Goal: Find contact information: Find contact information

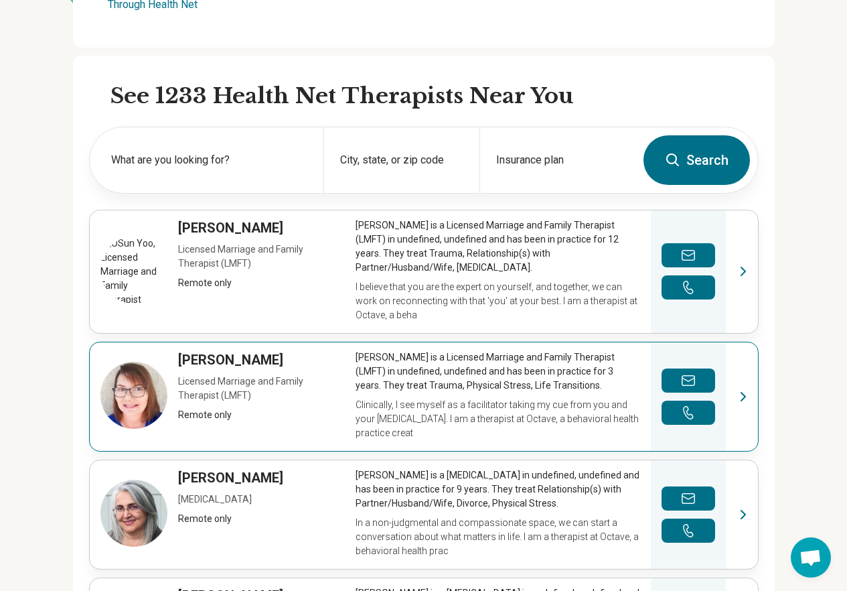
scroll to position [268, 0]
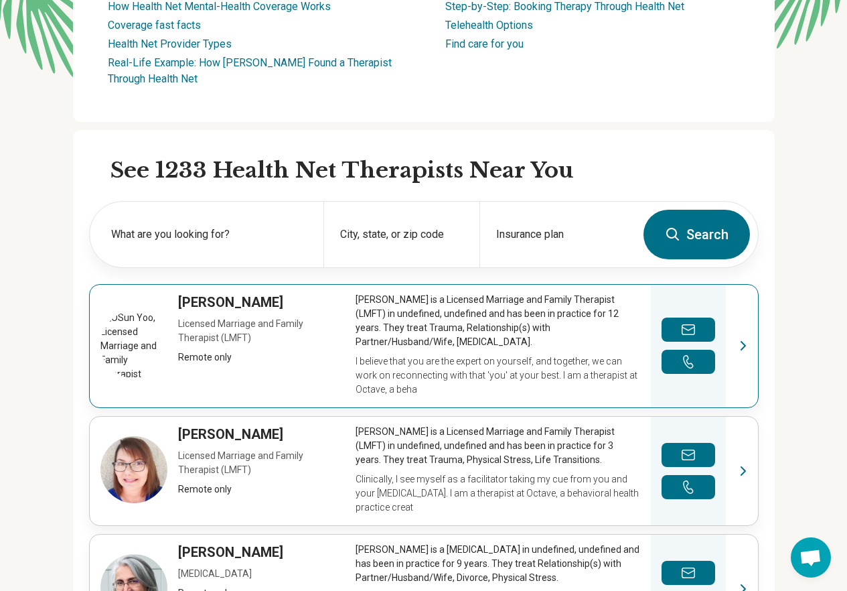
click at [439, 344] on link "View profile" at bounding box center [424, 346] width 668 height 123
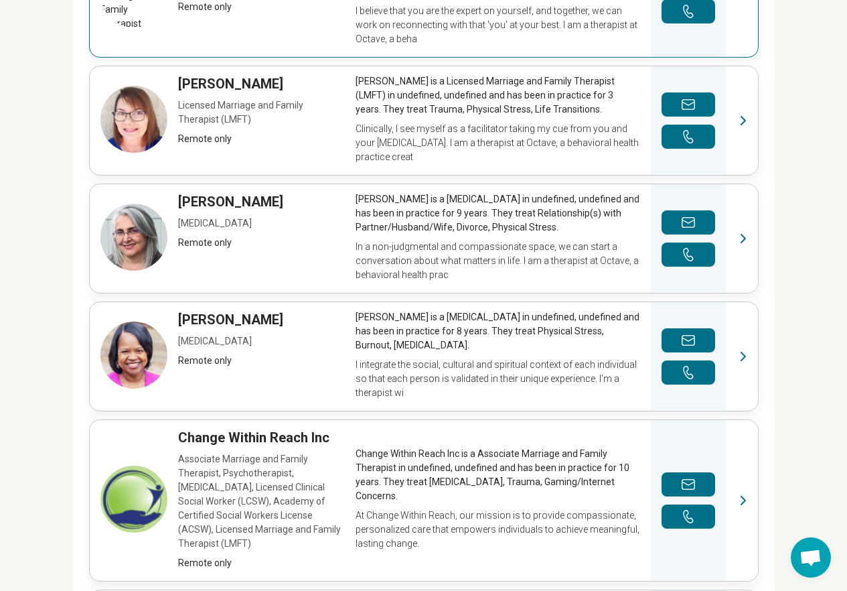
scroll to position [670, 0]
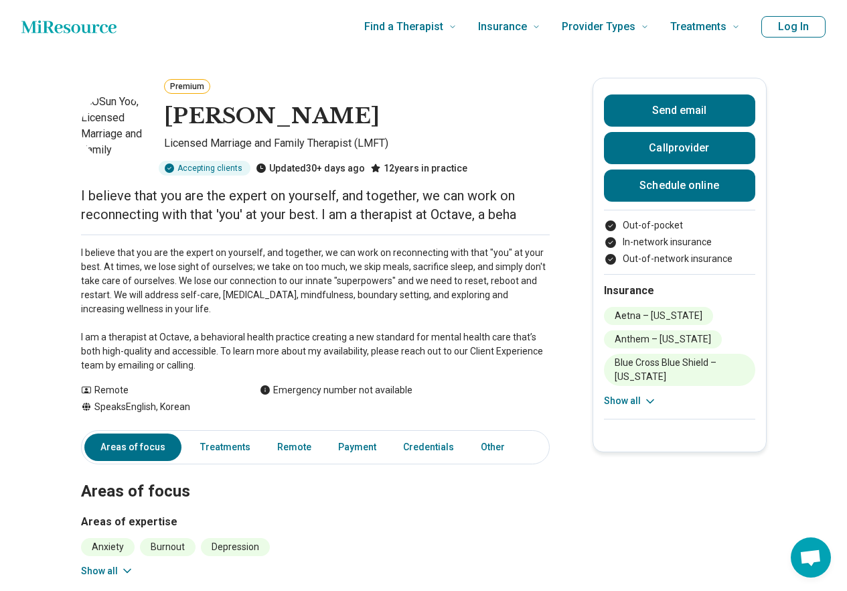
click at [631, 401] on button "Show all" at bounding box center [630, 401] width 53 height 14
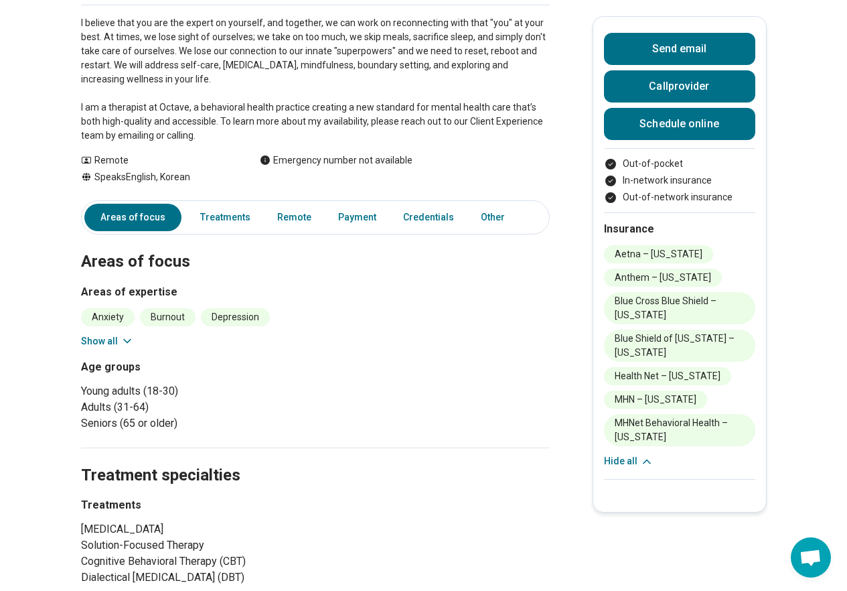
scroll to position [402, 0]
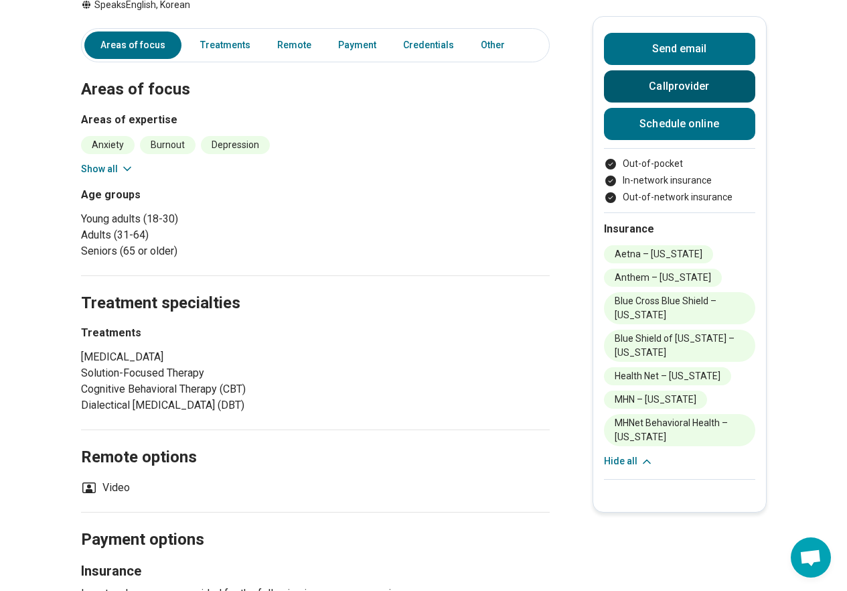
click at [640, 88] on button "Call provider" at bounding box center [679, 86] width 151 height 32
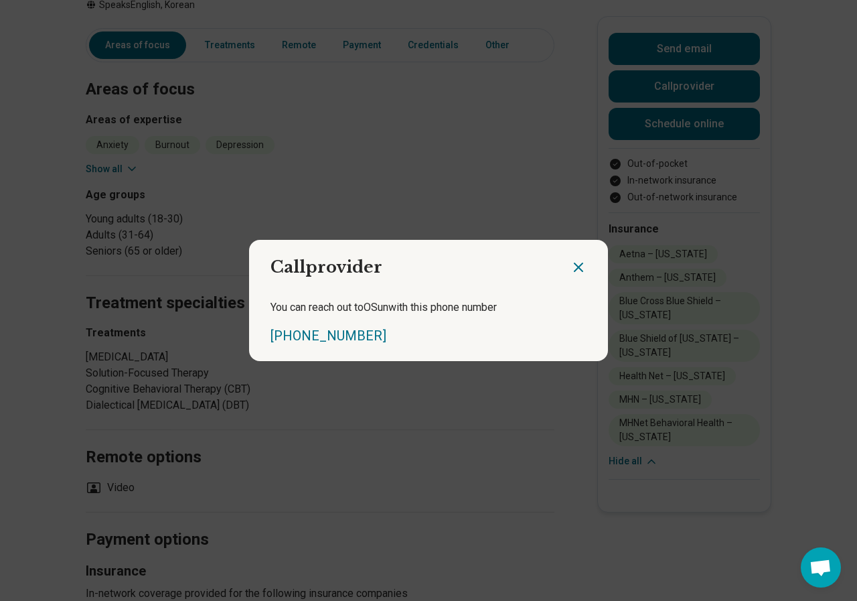
click at [571, 269] on icon "Close dialog" at bounding box center [579, 267] width 16 height 16
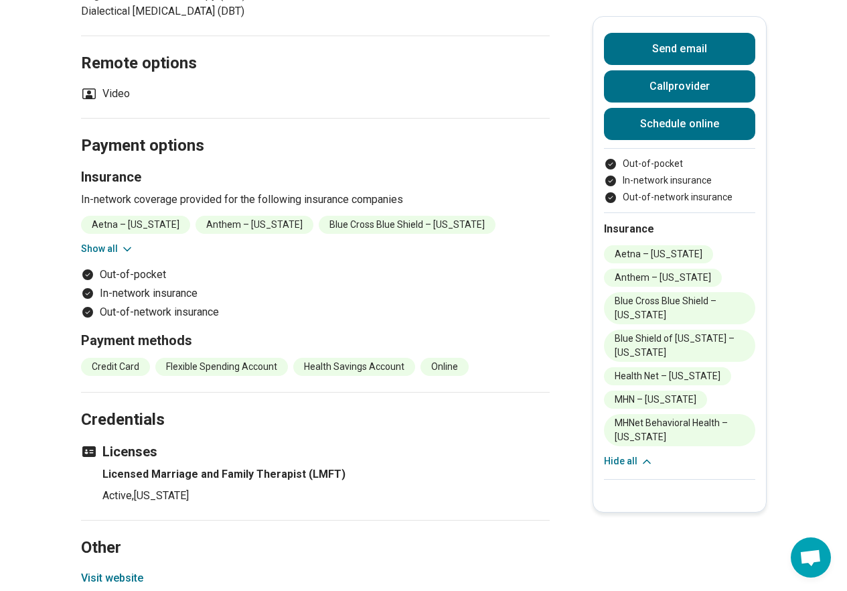
scroll to position [871, 0]
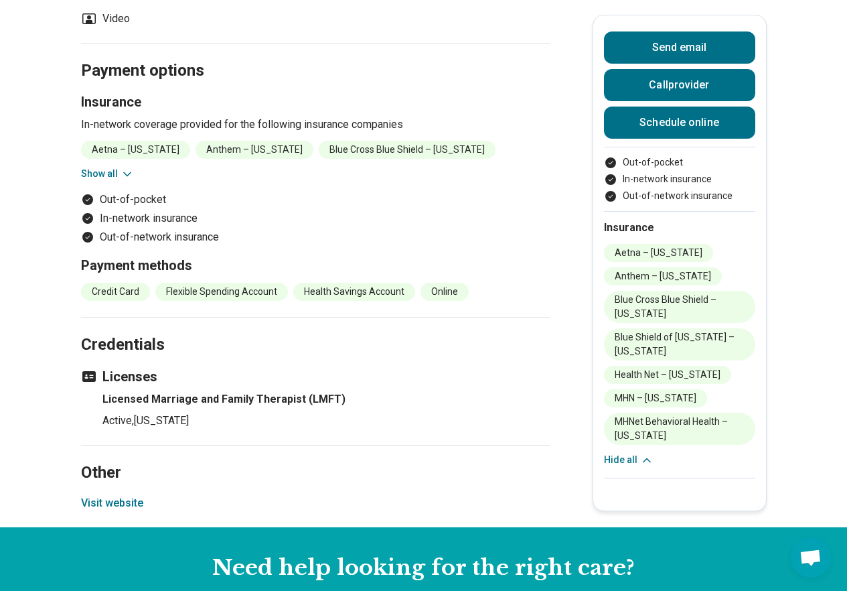
click at [131, 175] on icon at bounding box center [127, 173] width 7 height 3
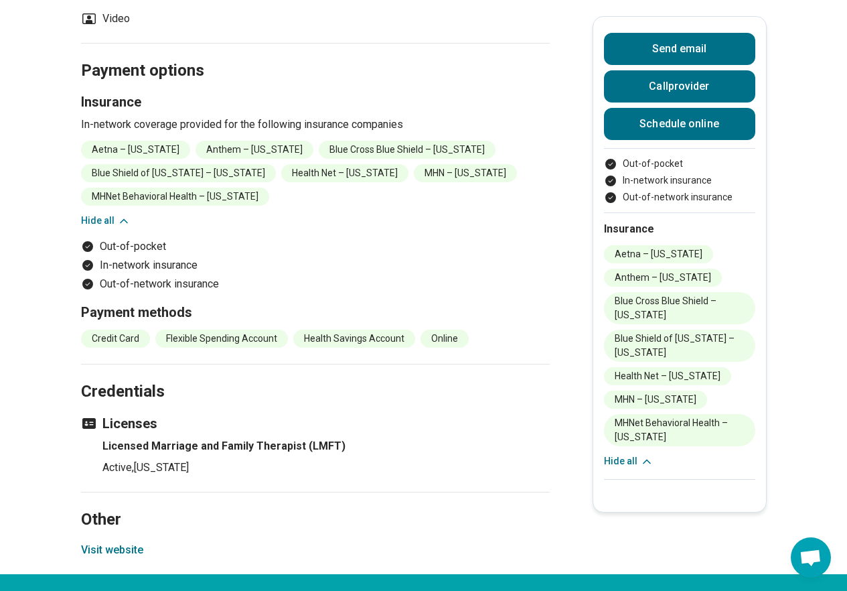
drag, startPoint x: 418, startPoint y: 179, endPoint x: 417, endPoint y: 186, distance: 7.5
drag, startPoint x: 451, startPoint y: 200, endPoint x: 554, endPoint y: 59, distance: 174.6
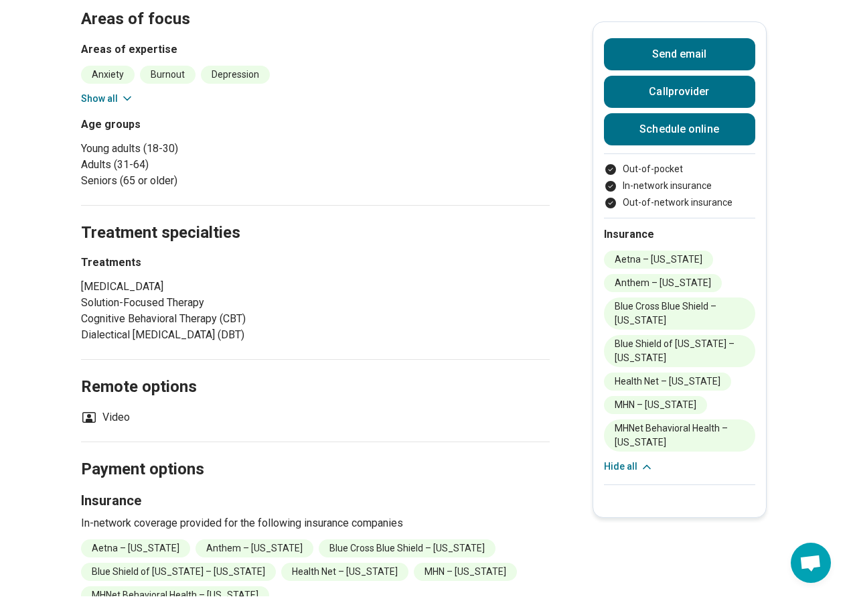
scroll to position [0, 0]
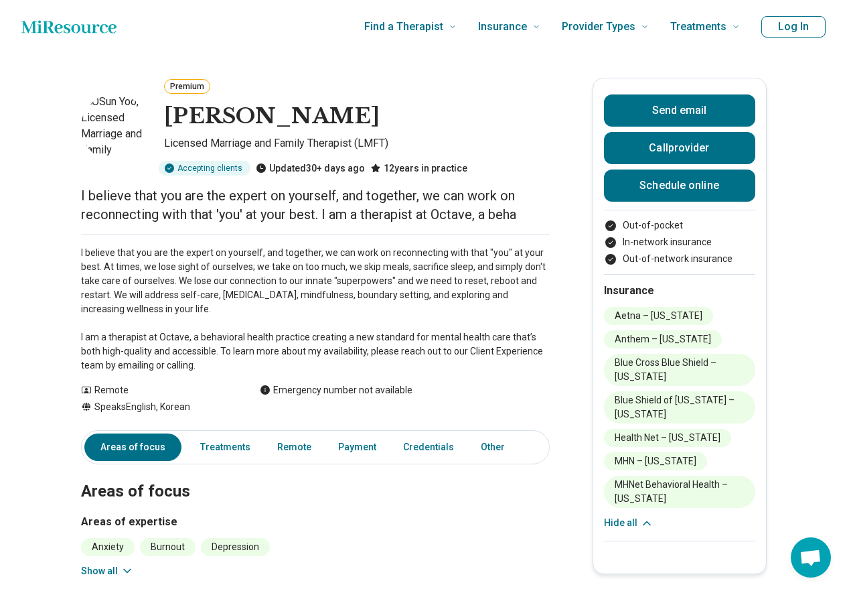
click at [91, 33] on icon "Home page" at bounding box center [68, 26] width 95 height 27
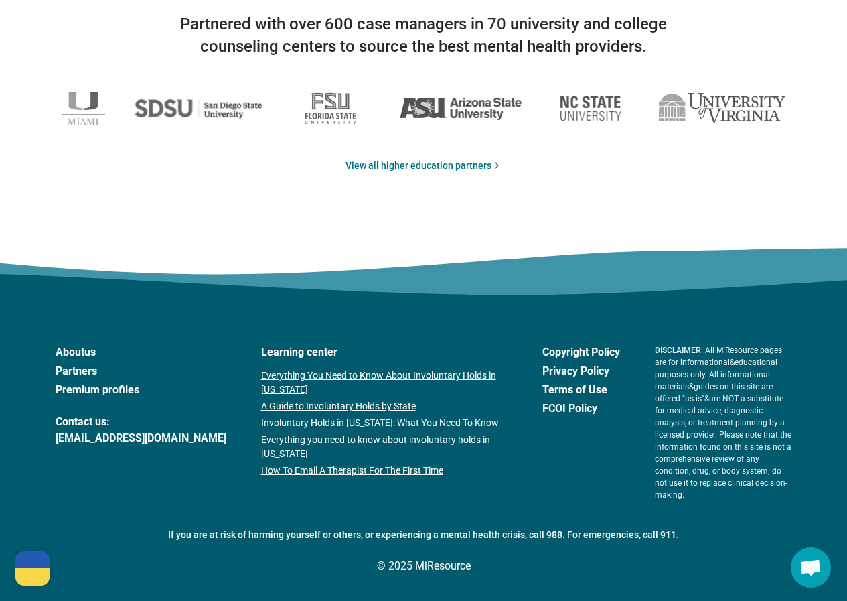
scroll to position [2252, 0]
